Goal: Information Seeking & Learning: Learn about a topic

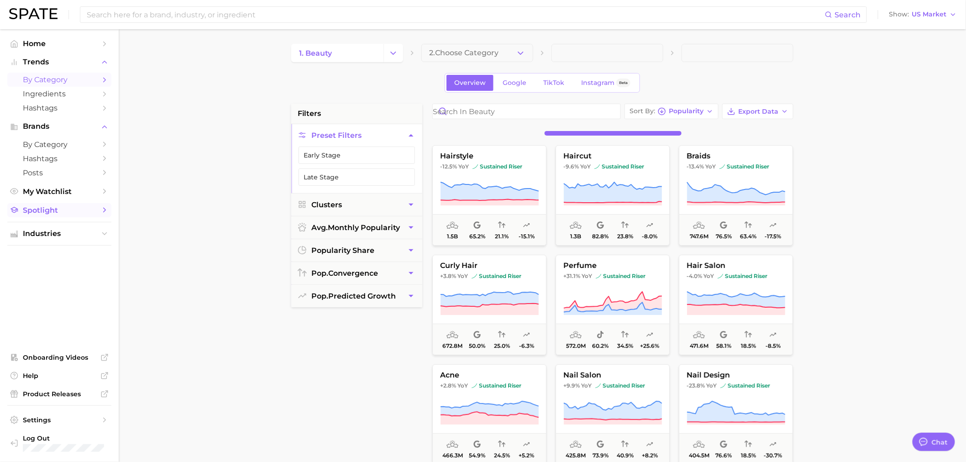
click at [71, 207] on link "Spotlight" at bounding box center [59, 210] width 104 height 14
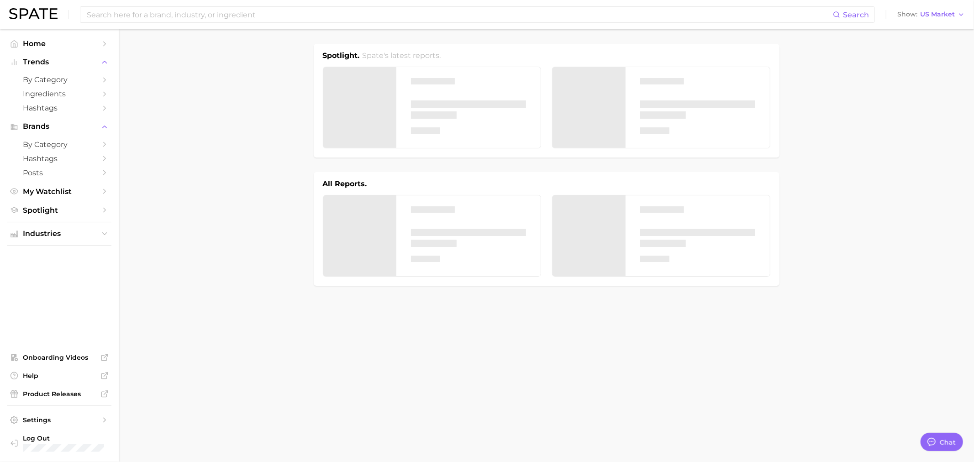
type textarea "x"
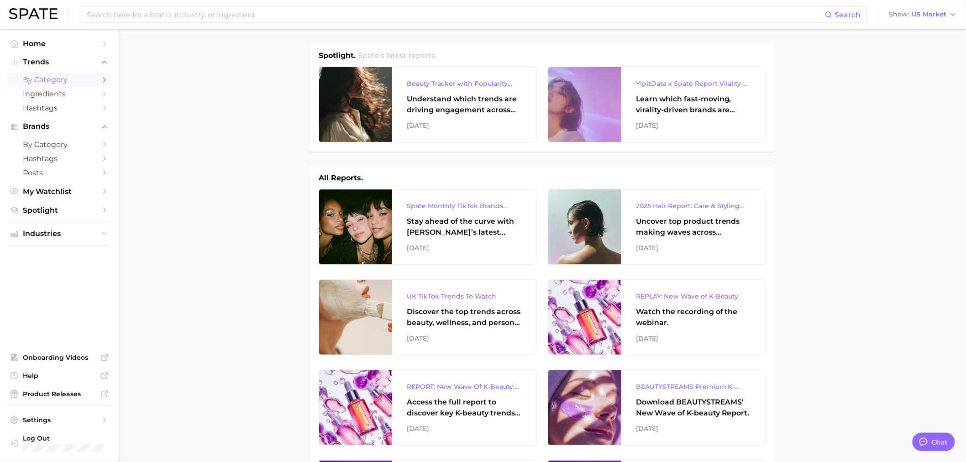
click at [44, 81] on span "by Category" at bounding box center [59, 79] width 73 height 9
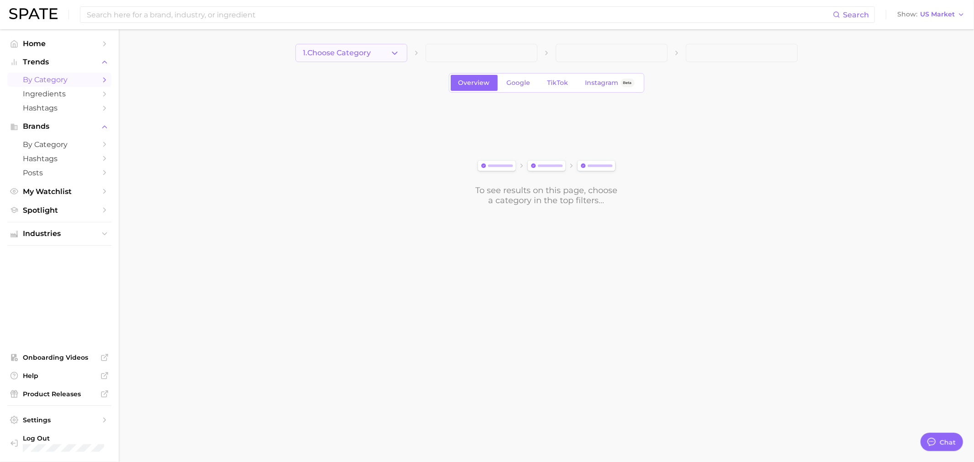
click at [376, 55] on button "1. Choose Category" at bounding box center [352, 53] width 112 height 18
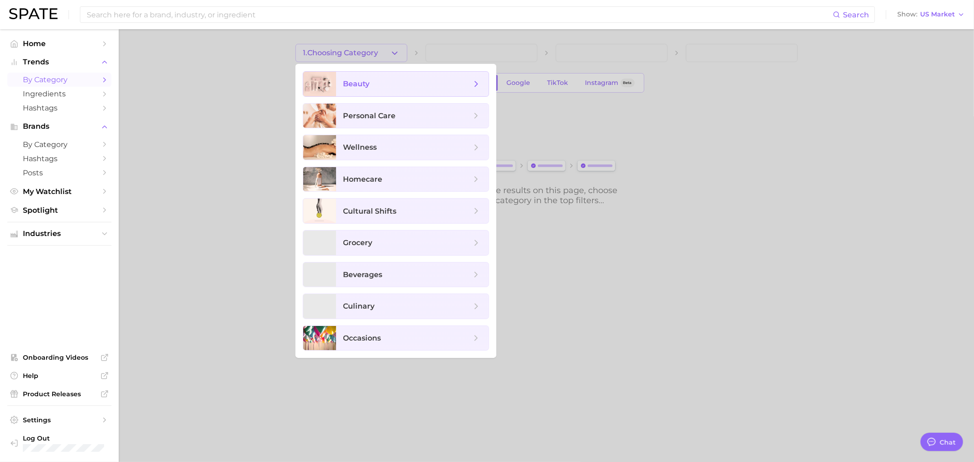
click at [366, 80] on span "beauty" at bounding box center [356, 83] width 26 height 9
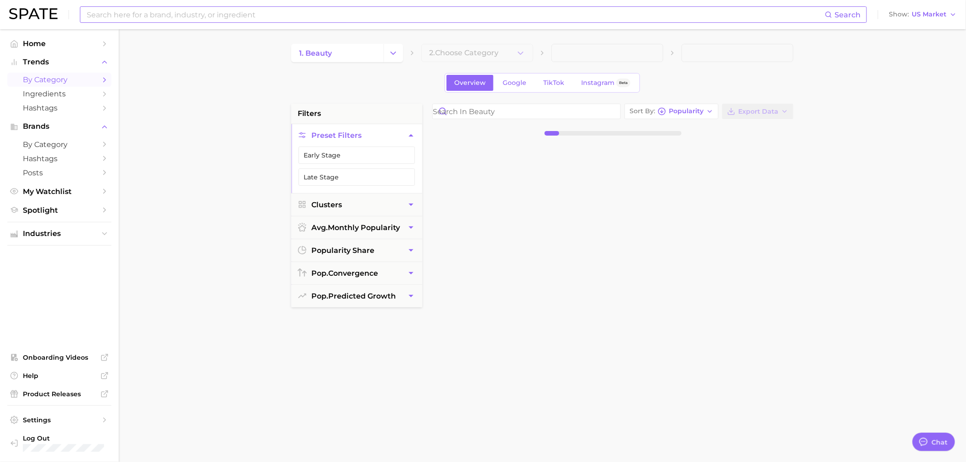
click at [280, 15] on input at bounding box center [455, 15] width 739 height 16
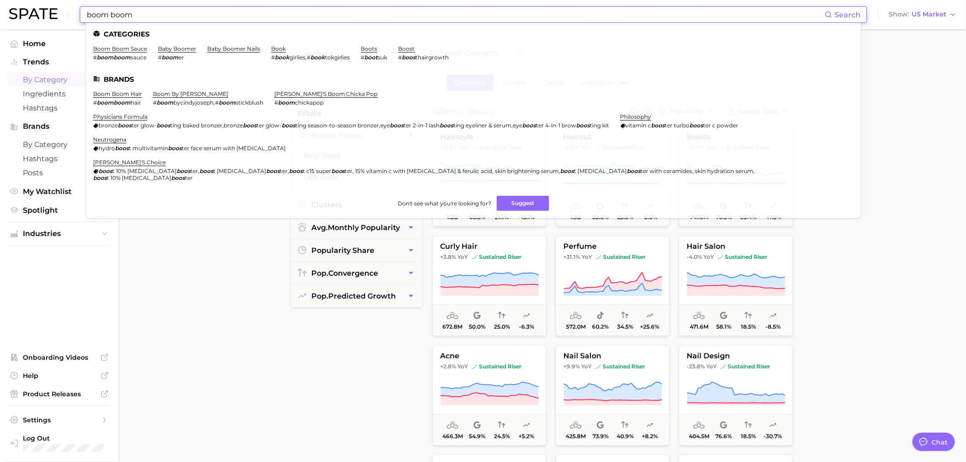
type input "boom boom"
click at [216, 275] on main "1. beauty 2. Choose Category Overview Google TikTok Instagram Beta filters Pres…" at bounding box center [543, 375] width 848 height 693
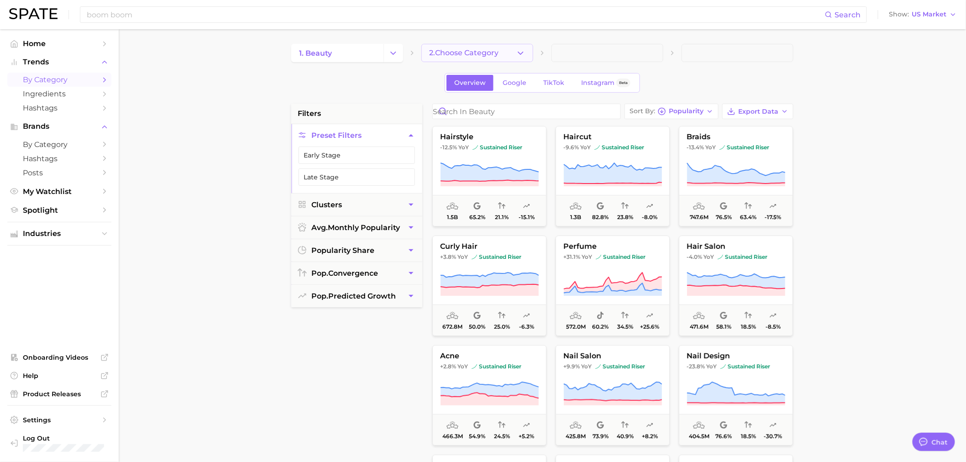
click at [458, 46] on button "2. Choose Category" at bounding box center [478, 53] width 112 height 18
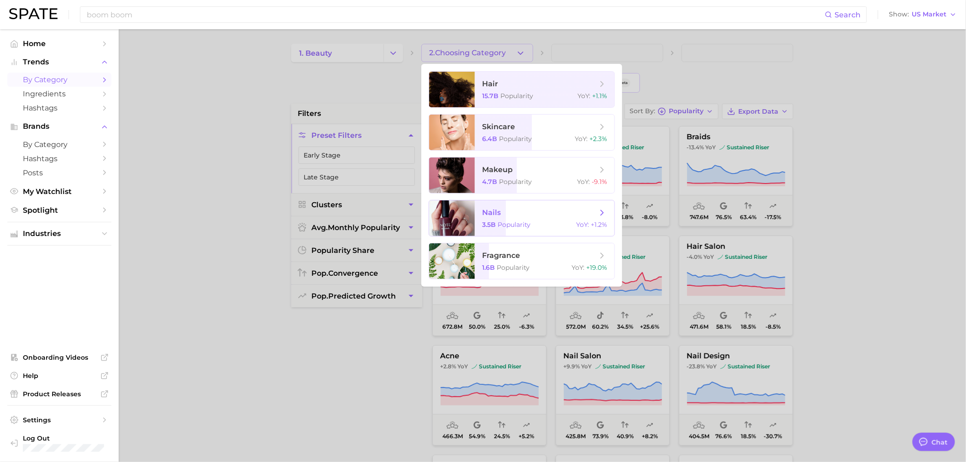
click at [540, 226] on div "3.5b Popularity YoY : +1.2%" at bounding box center [544, 225] width 125 height 8
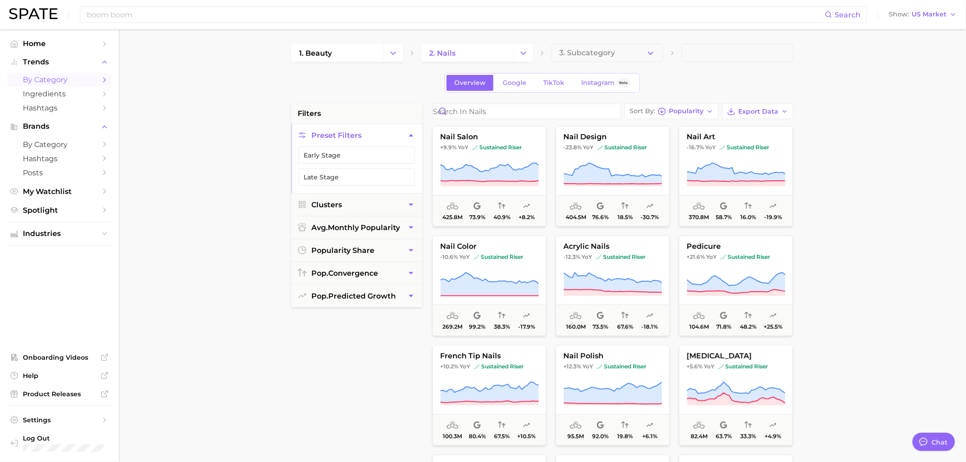
click at [894, 247] on main "1. beauty 2. nails 3. Subcategory Overview Google TikTok Instagram Beta filters…" at bounding box center [543, 375] width 848 height 693
click at [472, 117] on input "Search in nails" at bounding box center [527, 111] width 188 height 15
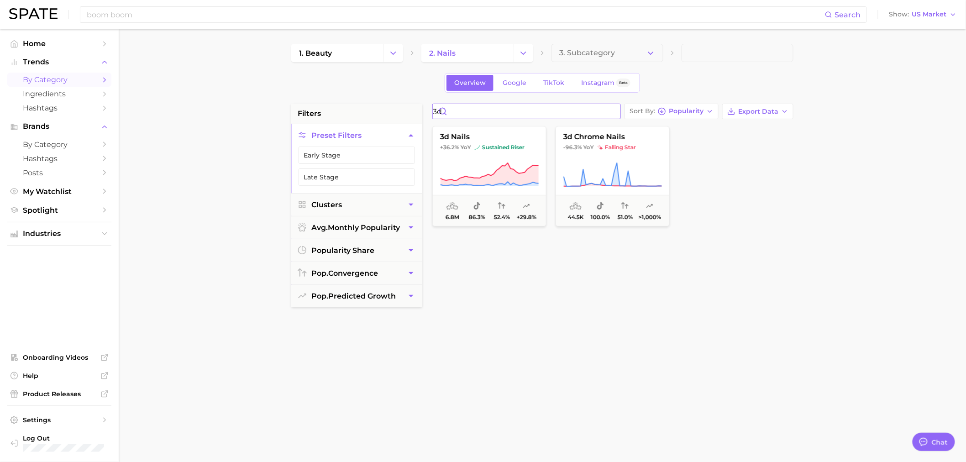
type input "3d"
click at [542, 362] on div "3d nails +36.2% YoY sustained riser 6.8m 86.3% 52.4% +29.8% 3d chrome nails -96…" at bounding box center [617, 345] width 378 height 443
click at [501, 142] on button "3d nails +36.2% YoY sustained riser 6.8m 86.3% 52.4% +29.8%" at bounding box center [490, 176] width 114 height 100
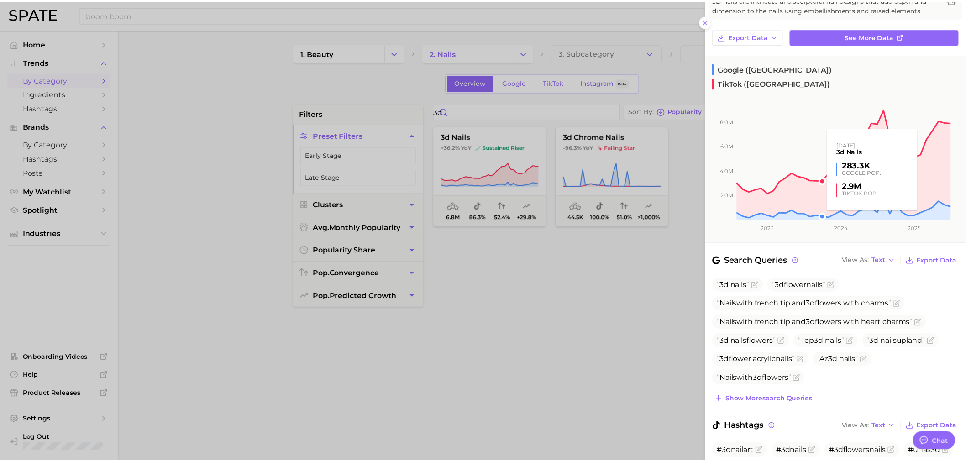
scroll to position [51, 0]
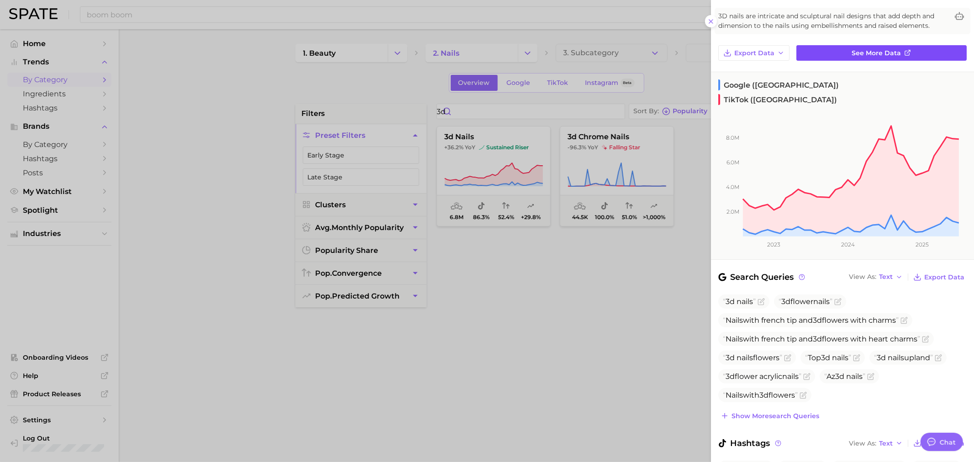
click at [839, 56] on link "See more data" at bounding box center [882, 53] width 170 height 16
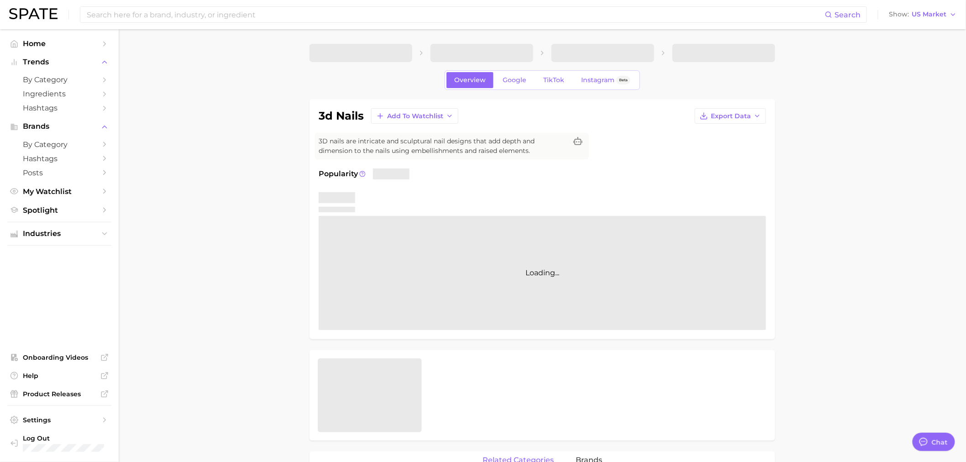
type textarea "x"
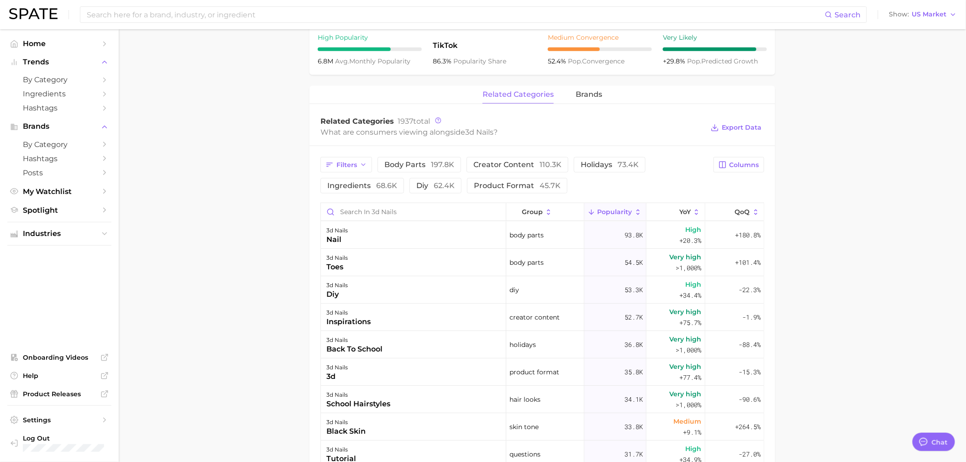
scroll to position [406, 0]
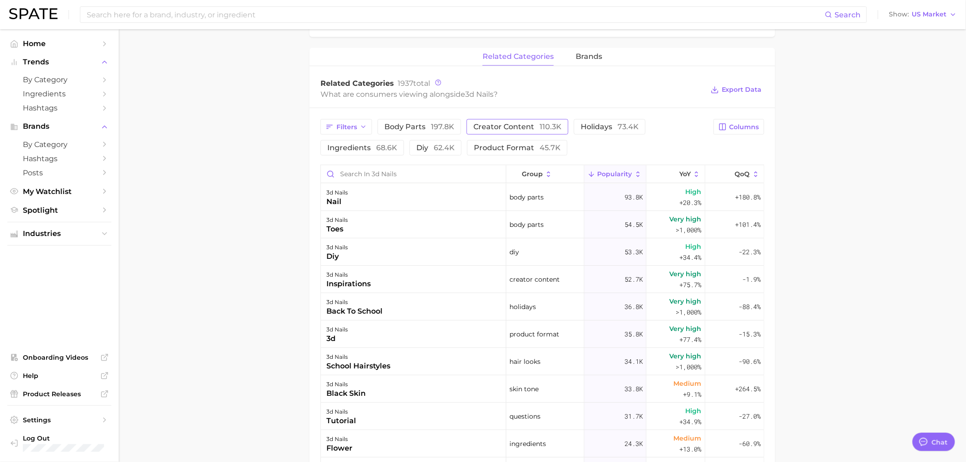
click at [517, 124] on span "creator content 110.3k" at bounding box center [518, 126] width 88 height 7
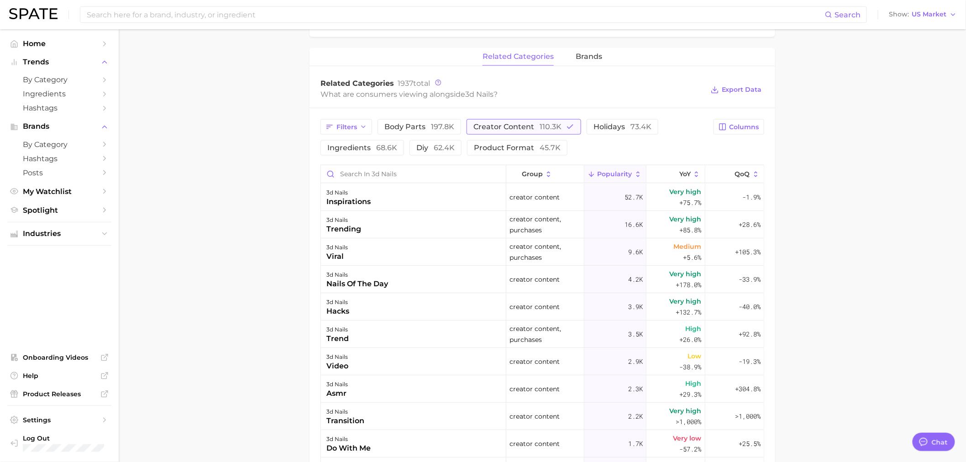
click at [517, 126] on span "creator content 110.3k" at bounding box center [518, 126] width 88 height 7
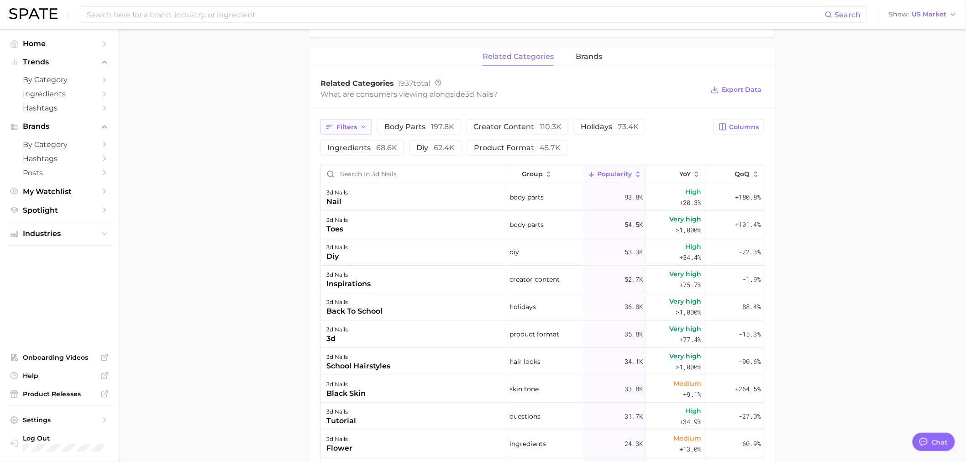
click at [330, 125] on icon "button" at bounding box center [330, 127] width 8 height 8
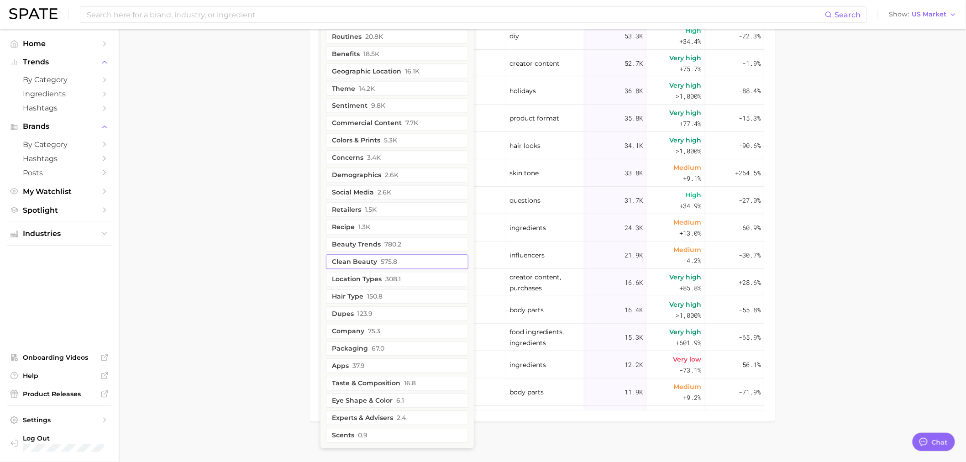
scroll to position [628, 0]
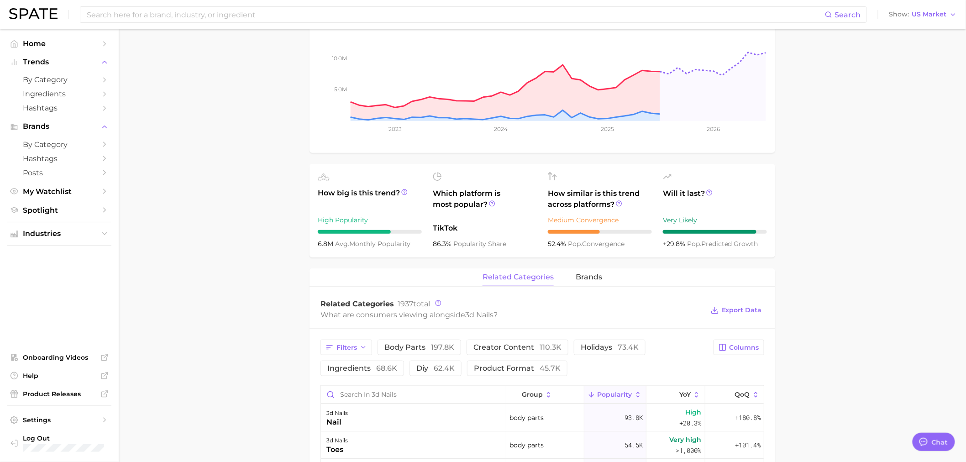
scroll to position [304, 0]
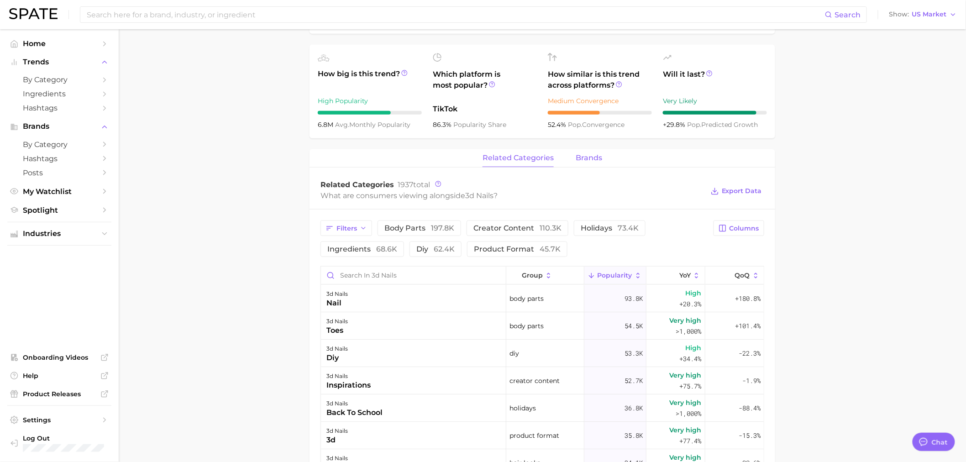
click at [592, 154] on span "brands" at bounding box center [589, 158] width 26 height 8
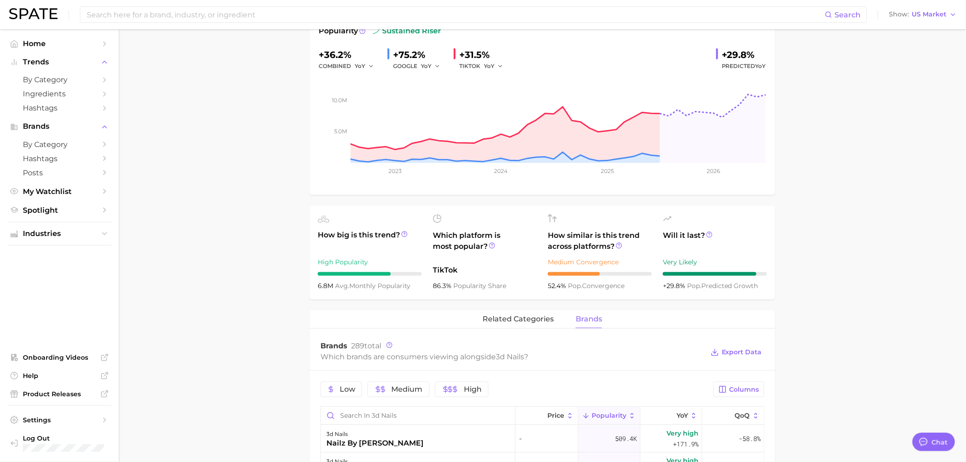
scroll to position [0, 0]
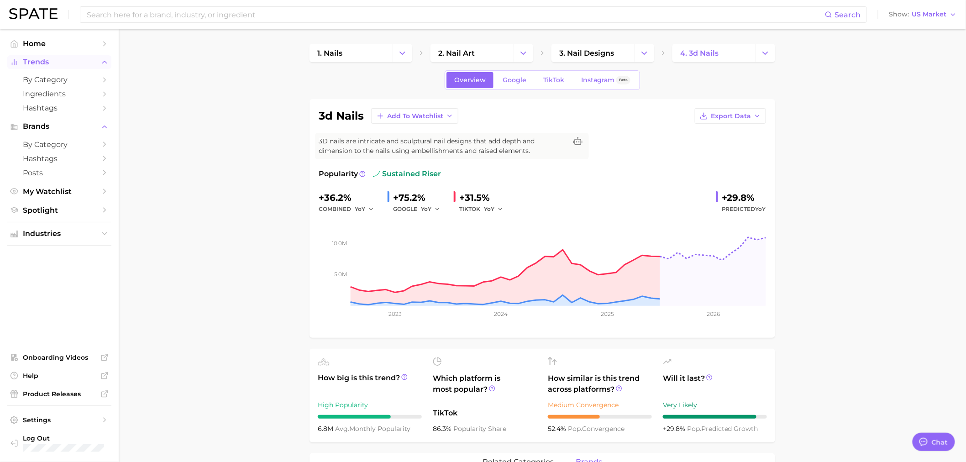
click at [52, 66] on span "Trends" at bounding box center [59, 62] width 73 height 8
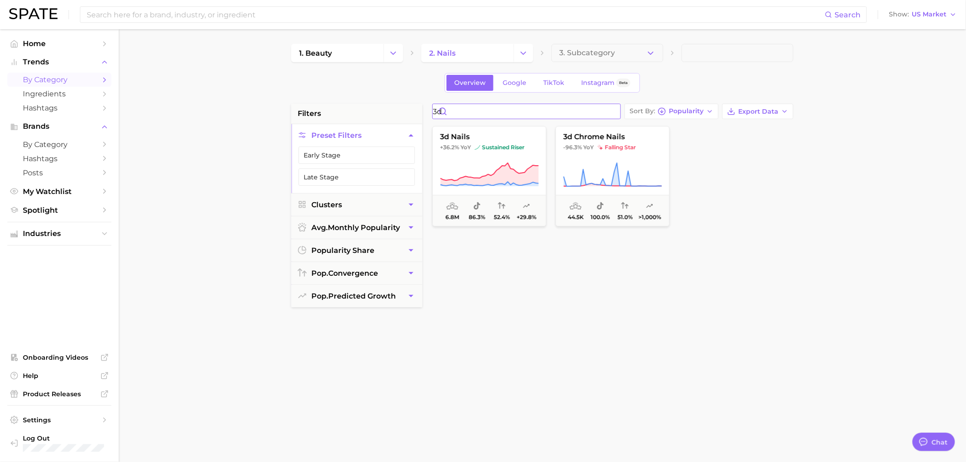
drag, startPoint x: 489, startPoint y: 106, endPoint x: 417, endPoint y: 106, distance: 71.7
click at [417, 106] on div "filters Preset Filters Early Stage Late Stage Clusters avg. monthly popularity …" at bounding box center [544, 390] width 507 height 573
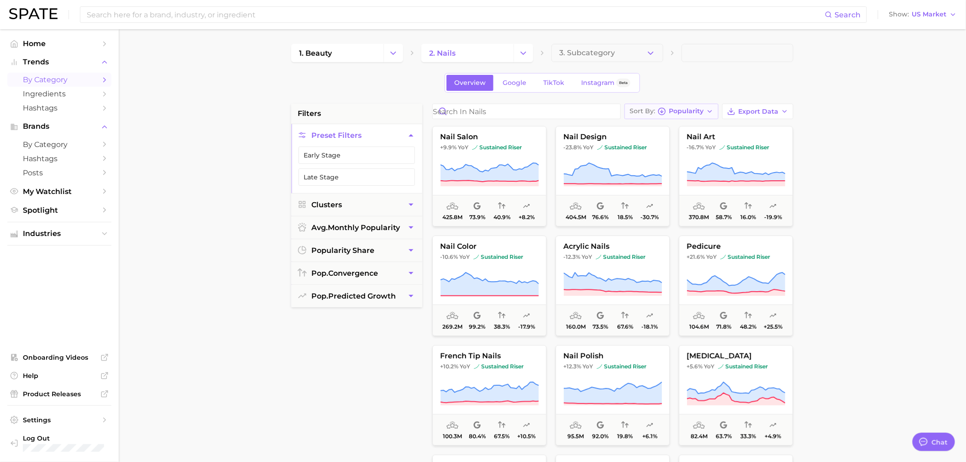
click at [685, 110] on span "Popularity" at bounding box center [686, 111] width 35 height 5
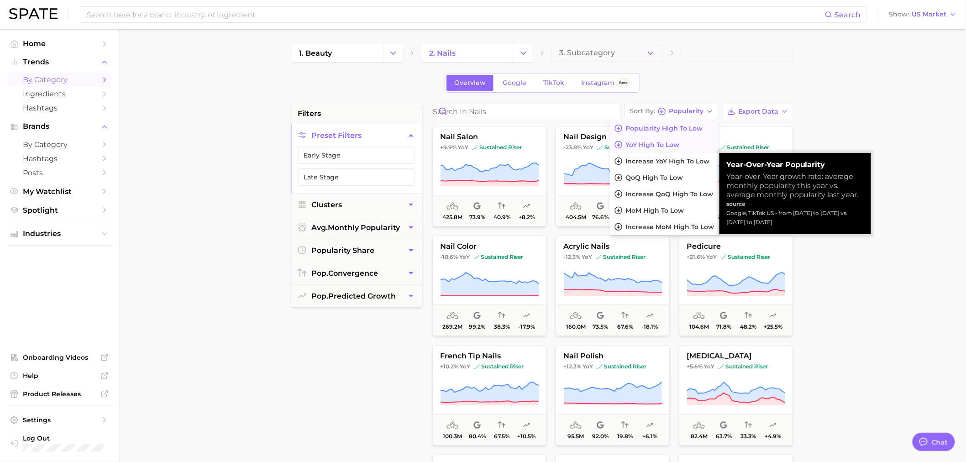
click at [684, 143] on button "YoY high to low" at bounding box center [664, 145] width 109 height 16
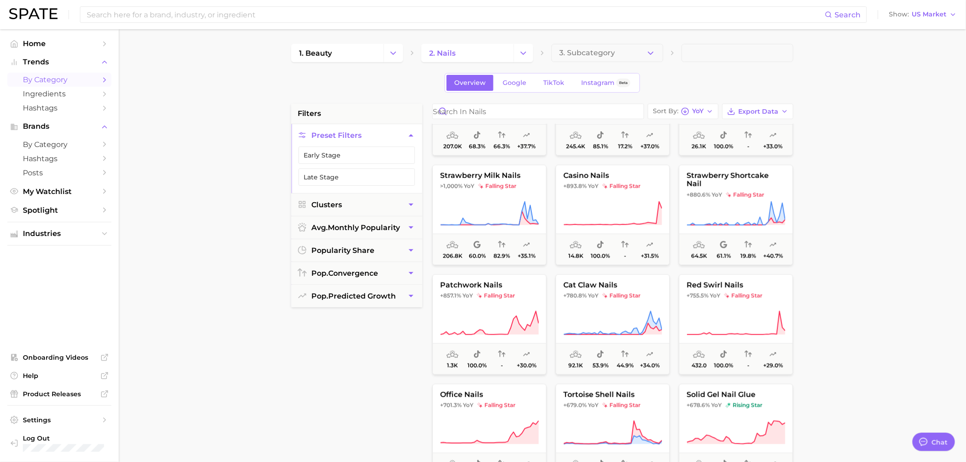
scroll to position [457, 0]
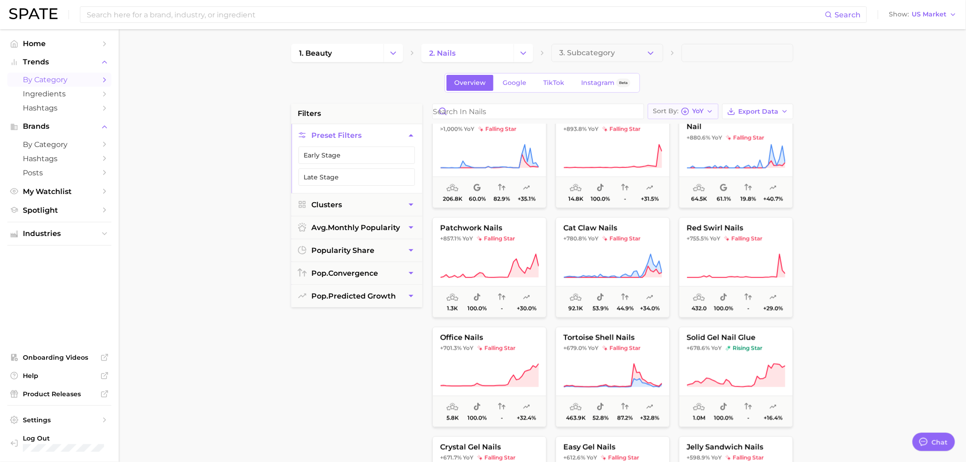
click at [690, 108] on div "Sort By [PERSON_NAME]" at bounding box center [678, 111] width 51 height 8
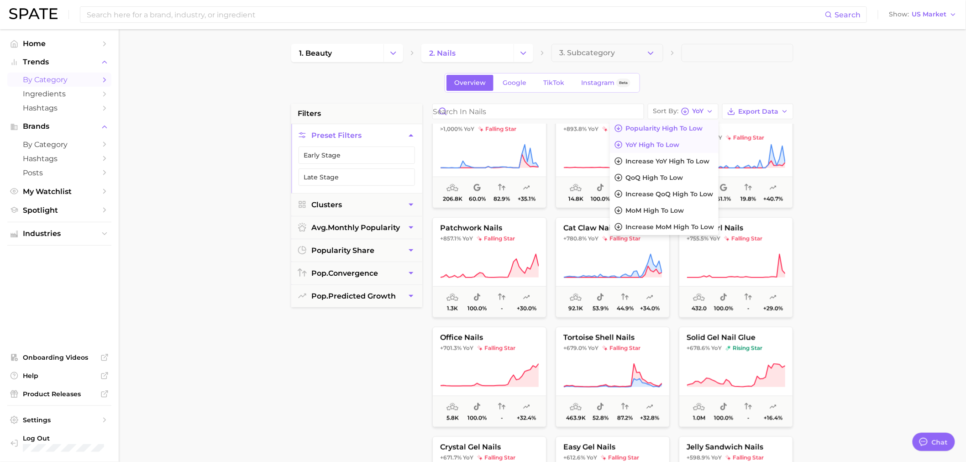
click at [695, 132] on button "Popularity high to low" at bounding box center [664, 128] width 109 height 16
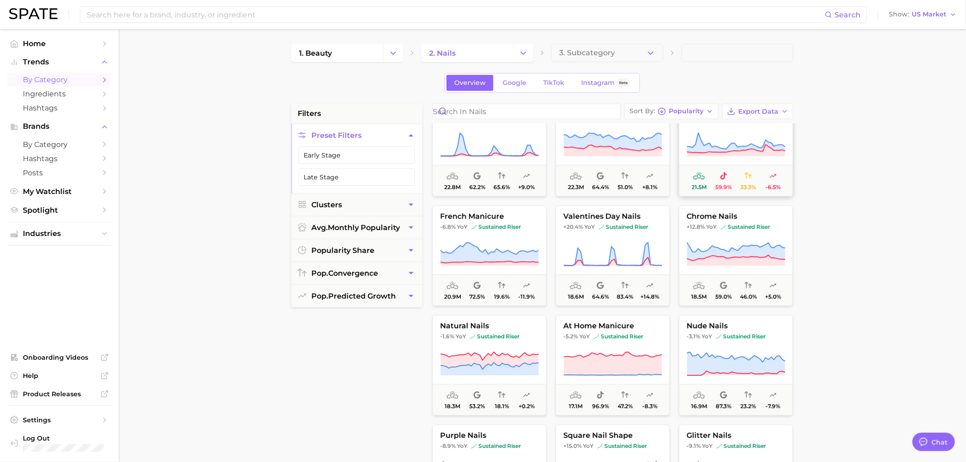
scroll to position [1167, 0]
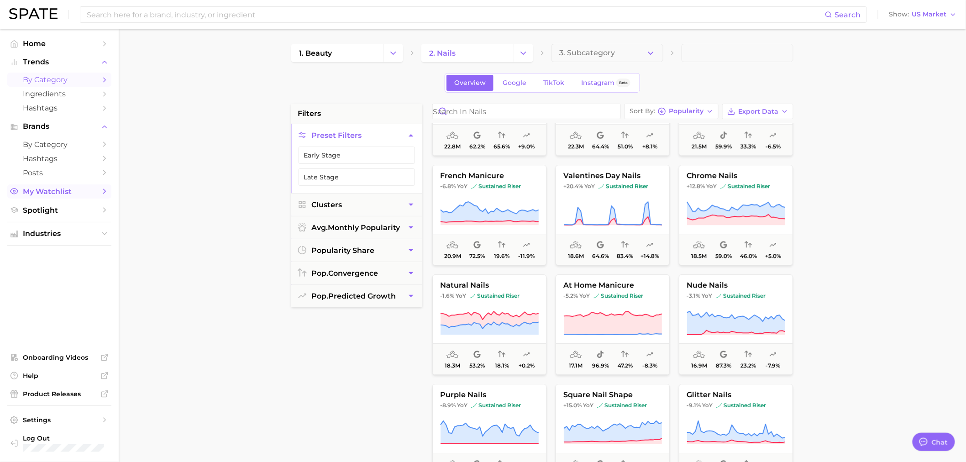
click at [74, 190] on span "My Watchlist" at bounding box center [59, 191] width 73 height 9
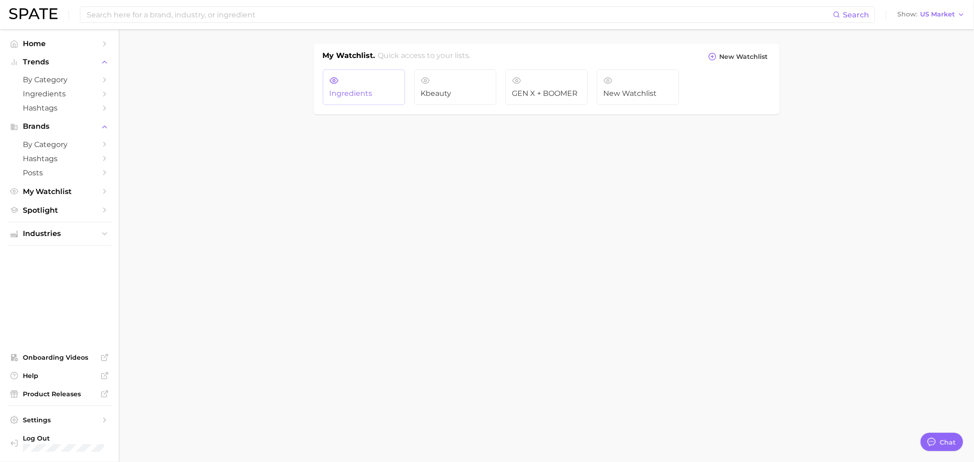
click at [357, 79] on link "Ingredients" at bounding box center [364, 87] width 82 height 36
